Goal: Task Accomplishment & Management: Manage account settings

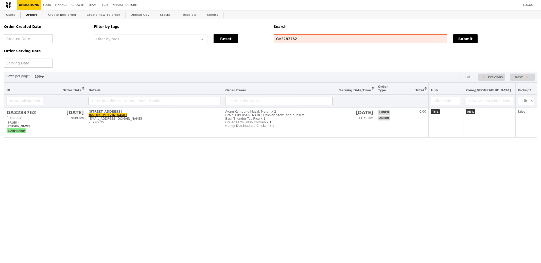
select select "100"
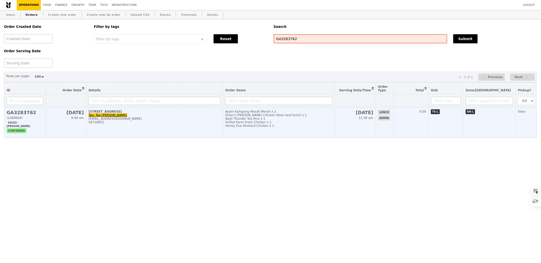
click at [253, 123] on div "Grilled Farm Fresh Chicken x 1" at bounding box center [278, 122] width 107 height 4
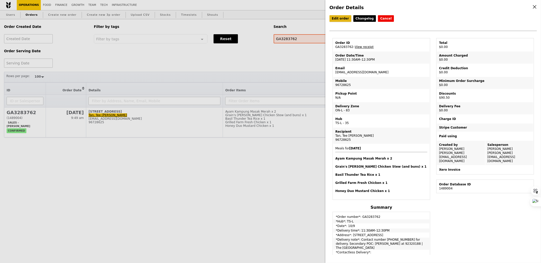
click at [341, 21] on link "Edit order" at bounding box center [340, 18] width 22 height 7
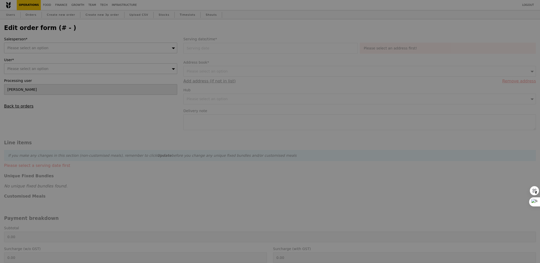
type input "[PERSON_NAME]"
type input "[DATE]"
type textarea "Contact number [PHONE_NUMBER] for delivery. Secondary POC: [PERSON_NAME] at 923…"
type input "Loading..."
type input "90.50"
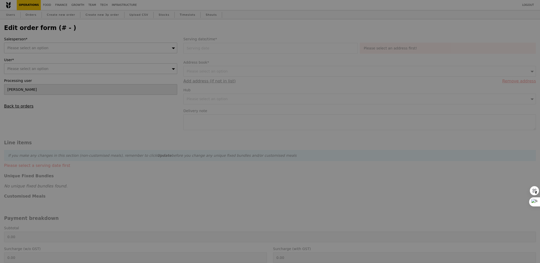
type input "83.03"
type input "90.50"
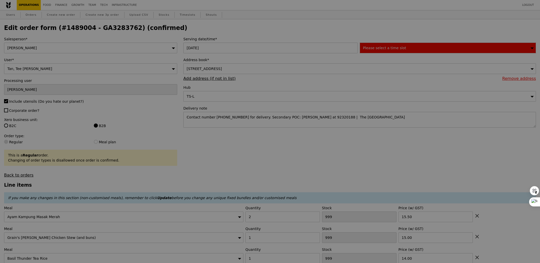
type input "464"
type input "481"
type input "474"
type input "423"
type input "414"
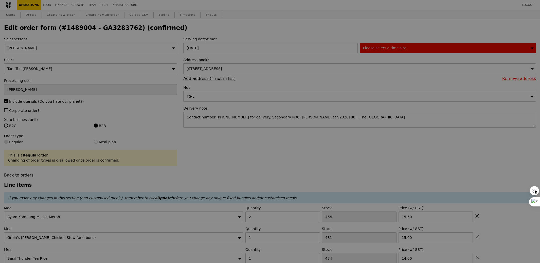
type input "Update"
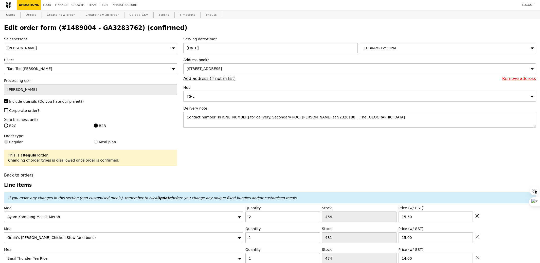
click at [286, 47] on div "[DATE]" at bounding box center [271, 48] width 176 height 11
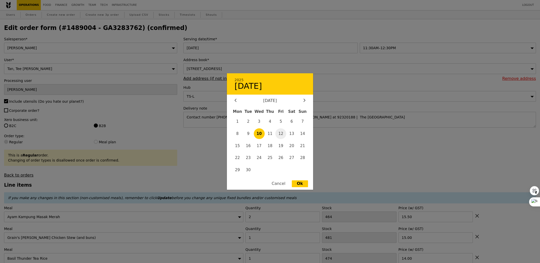
click at [281, 134] on span "12" at bounding box center [280, 133] width 11 height 11
type input "[DATE]"
type input "Loading..."
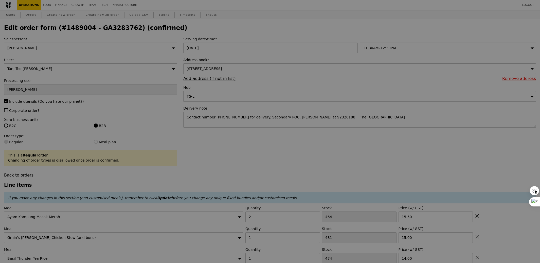
type input "96"
type input "100"
type input "98"
type input "85"
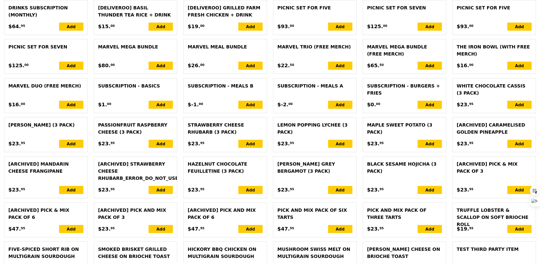
scroll to position [1141, 0]
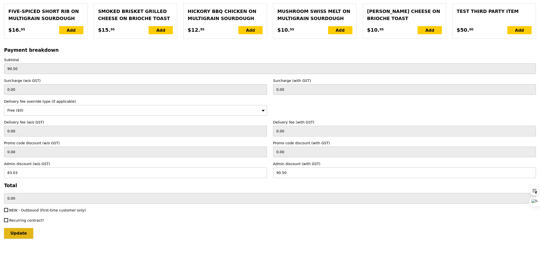
click at [22, 234] on input "Update" at bounding box center [18, 233] width 29 height 11
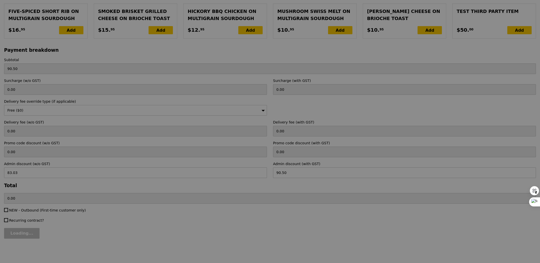
type input "Update"
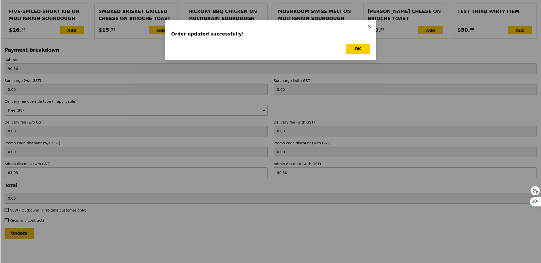
scroll to position [0, 0]
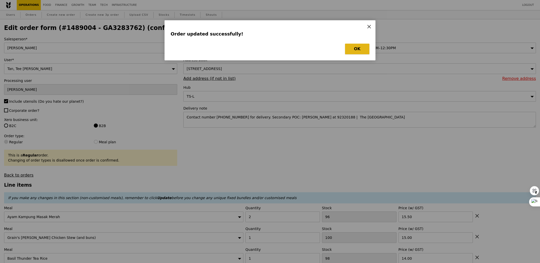
click at [362, 46] on button "OK" at bounding box center [357, 49] width 24 height 11
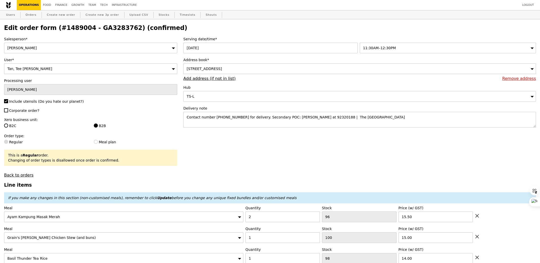
click at [103, 29] on h2 "Edit order form (#1489004 - GA3283762) (confirmed)" at bounding box center [270, 27] width 532 height 7
copy h2 "GA3283762"
click at [31, 12] on link "Orders" at bounding box center [31, 14] width 15 height 9
select select "100"
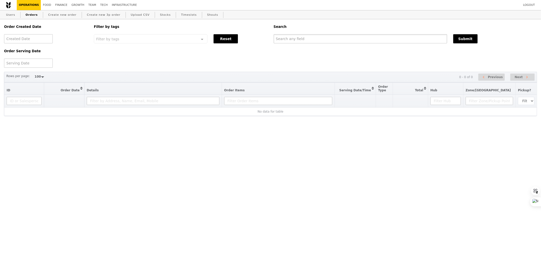
click at [306, 42] on input "text" at bounding box center [360, 38] width 173 height 9
paste input "GA3283762"
type input "GA3283762"
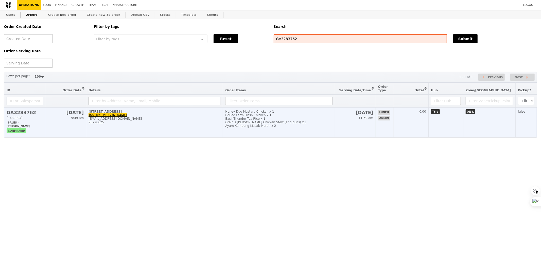
click at [394, 125] on td "lunch admin" at bounding box center [385, 123] width 18 height 30
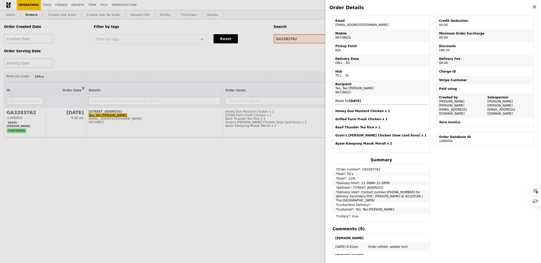
scroll to position [47, 0]
